Goal: Navigation & Orientation: Find specific page/section

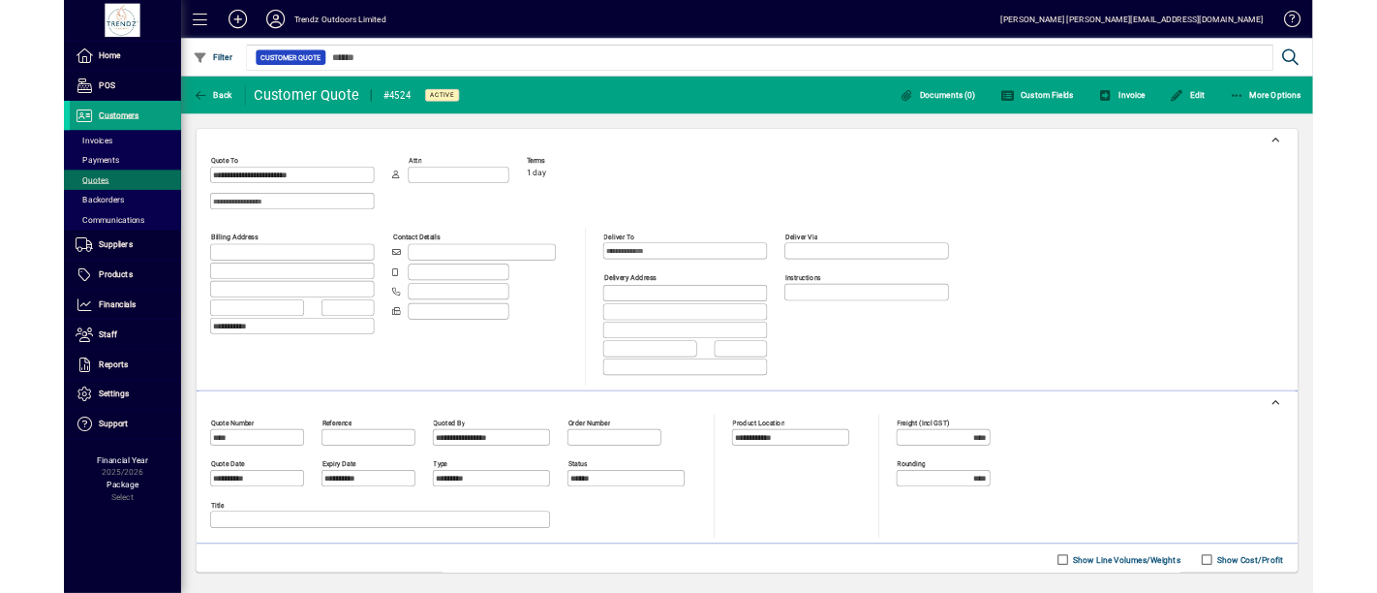
scroll to position [346, 0]
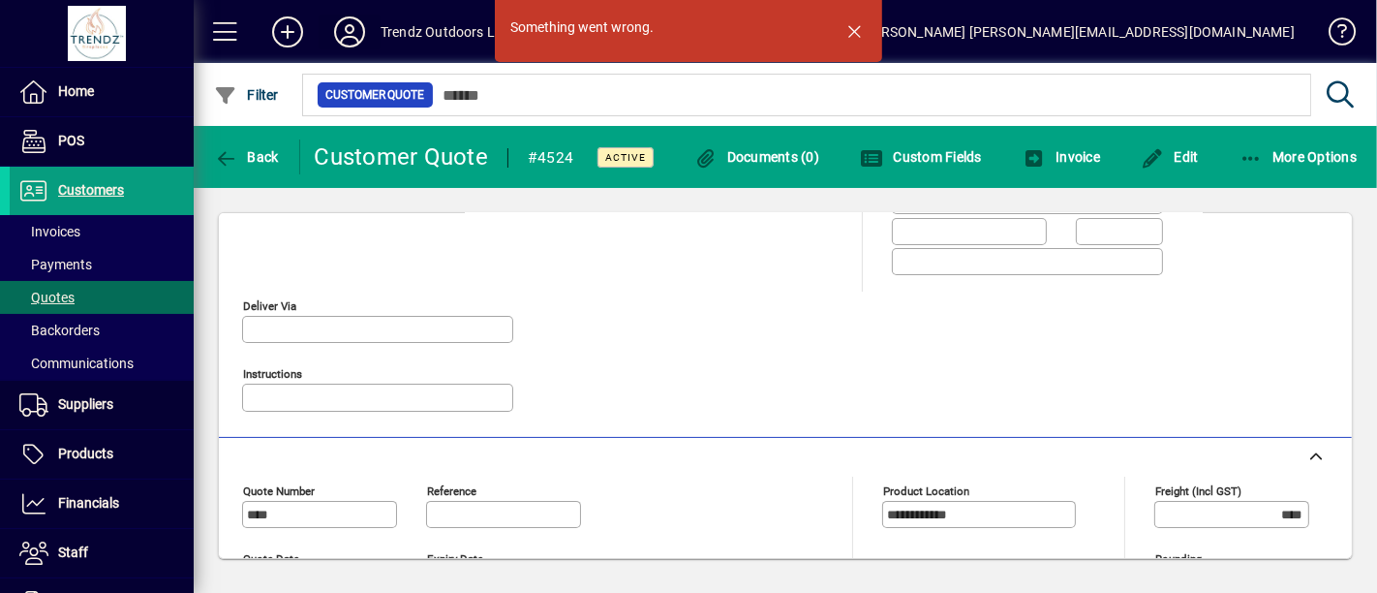
click at [346, 31] on icon at bounding box center [349, 31] width 39 height 31
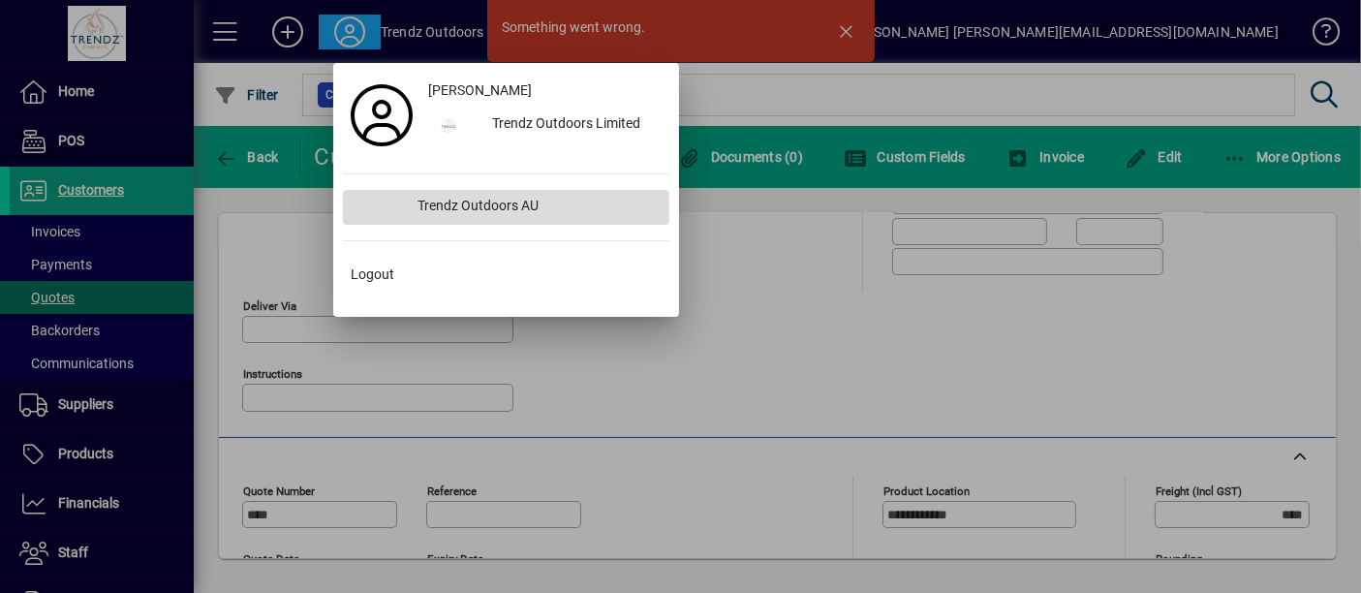
click at [461, 207] on div "Trendz Outdoors AU" at bounding box center [535, 207] width 266 height 35
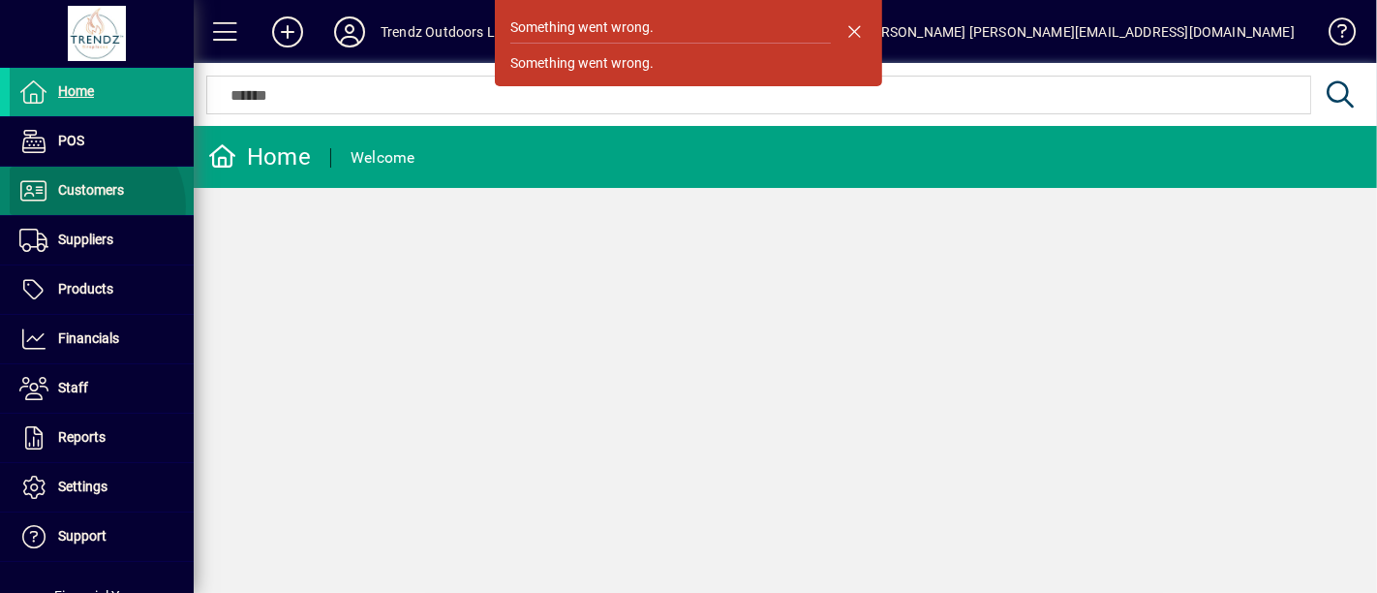
click at [87, 206] on span at bounding box center [102, 191] width 184 height 46
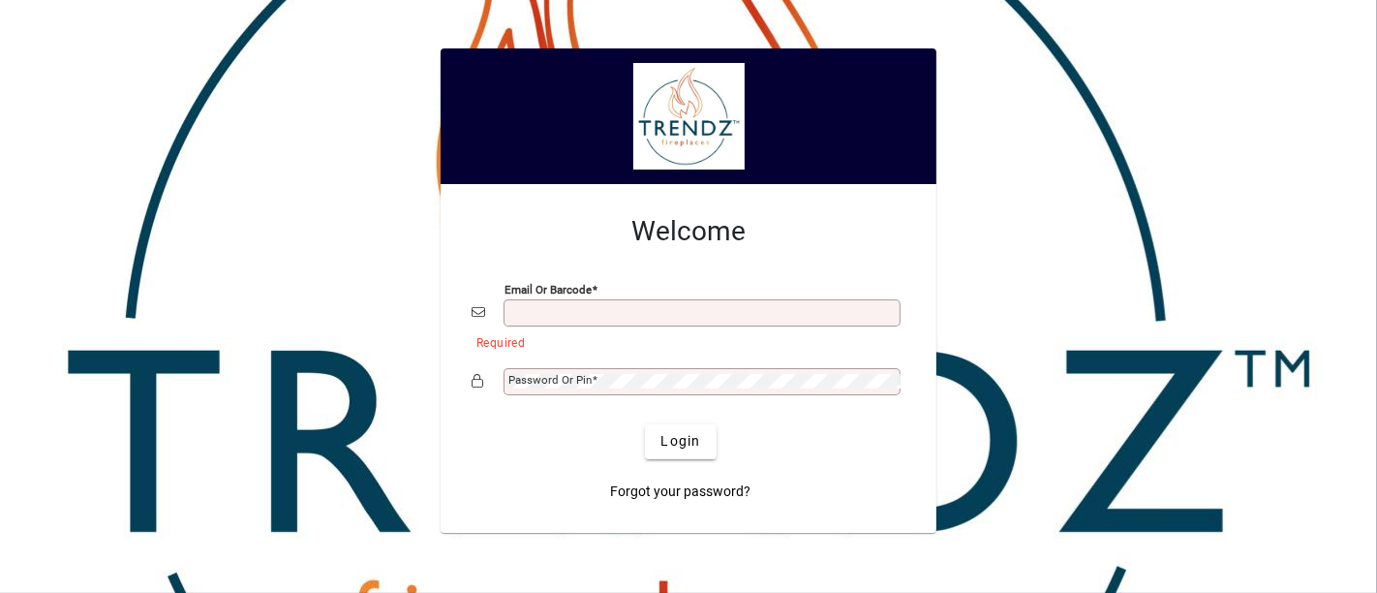
type input "**********"
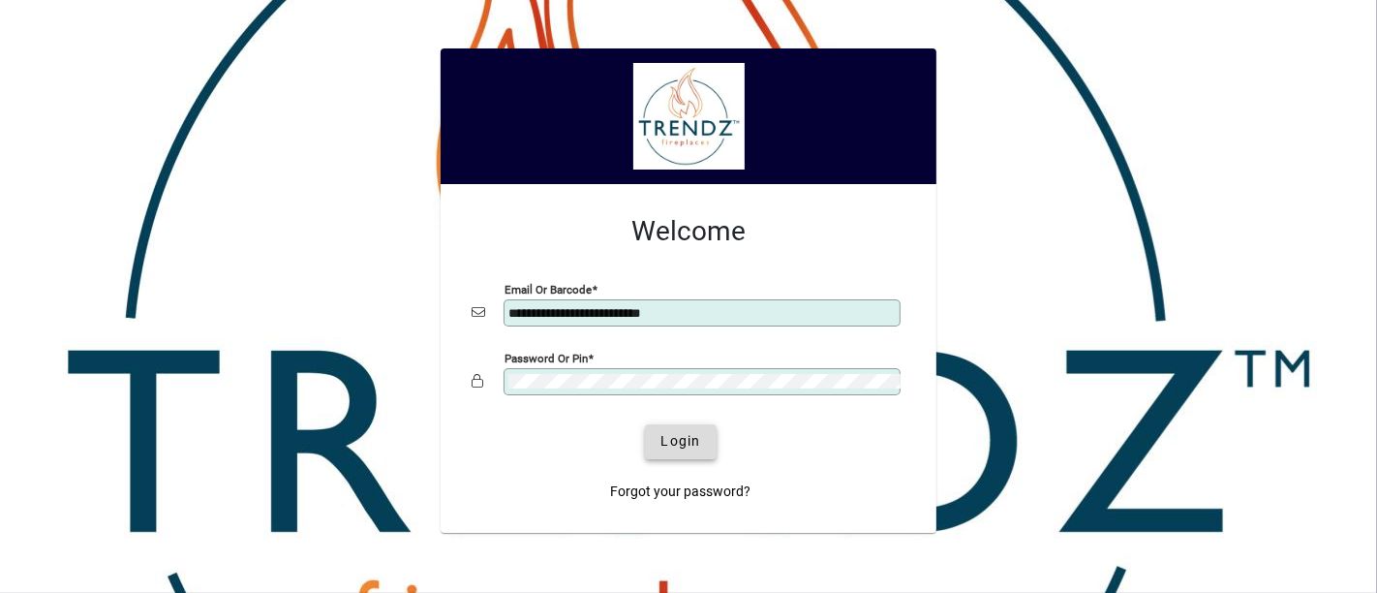
click at [679, 443] on span "Login" at bounding box center [681, 441] width 40 height 20
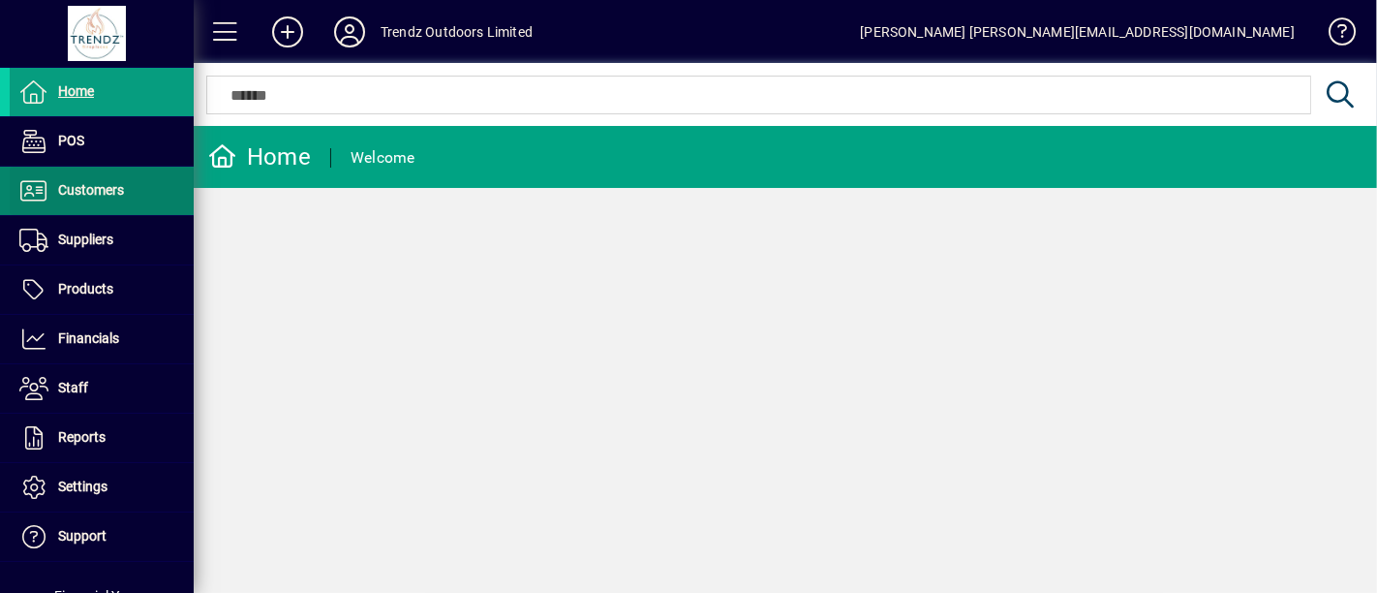
click at [102, 201] on span at bounding box center [102, 191] width 184 height 46
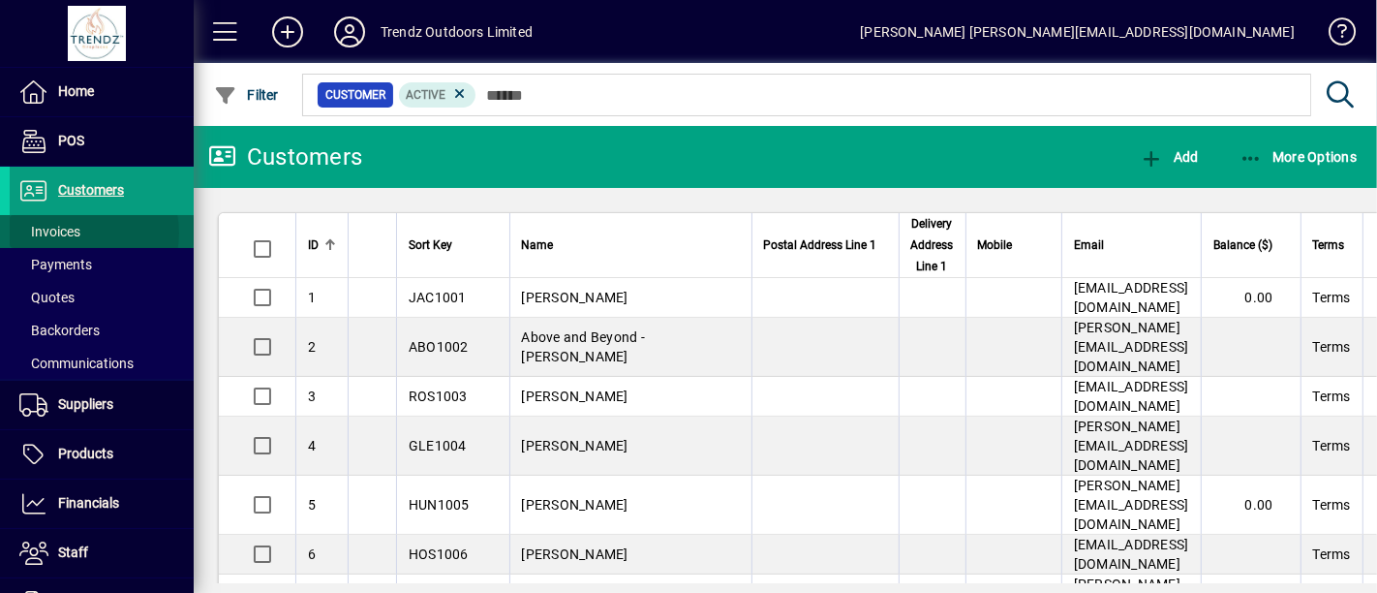
click at [77, 232] on span "Invoices" at bounding box center [49, 231] width 61 height 15
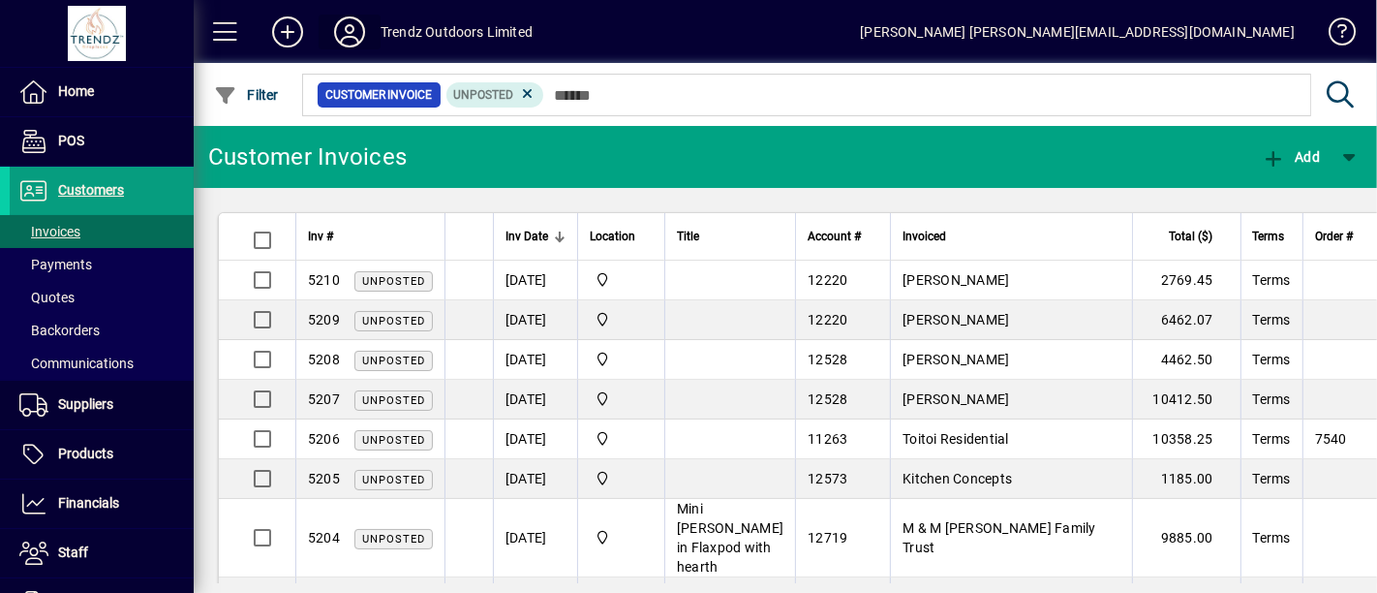
click at [351, 37] on icon at bounding box center [349, 31] width 39 height 31
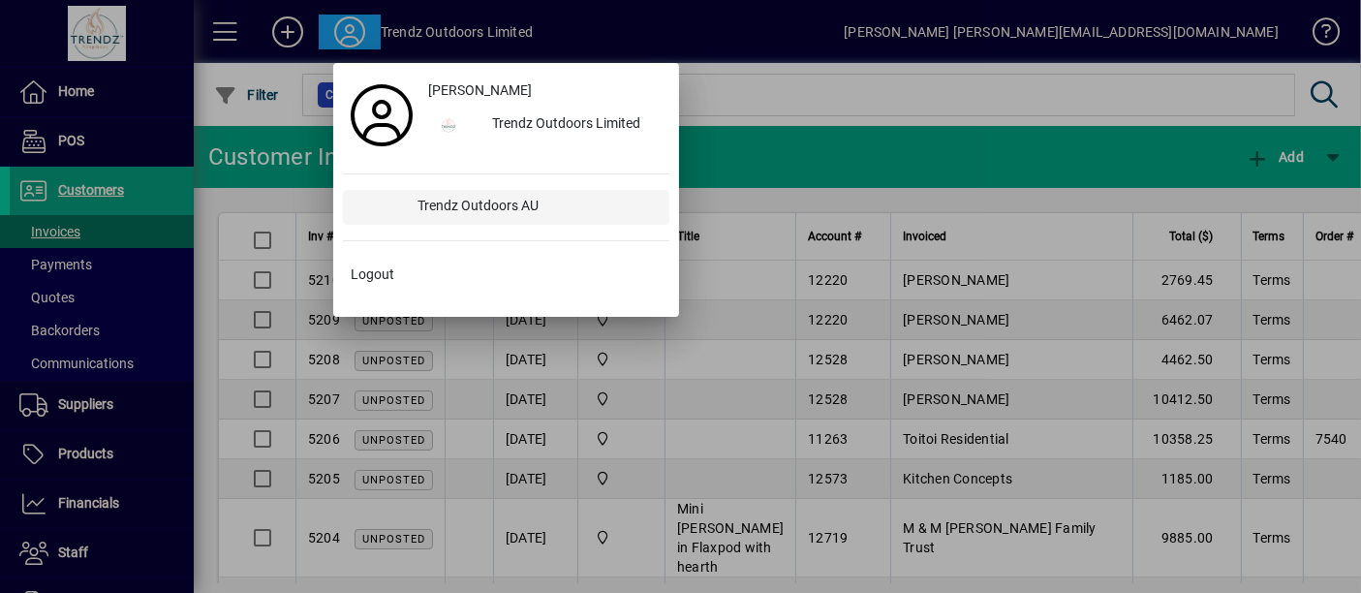
click at [547, 205] on div "Trendz Outdoors AU" at bounding box center [535, 207] width 266 height 35
